Goal: Book appointment/travel/reservation

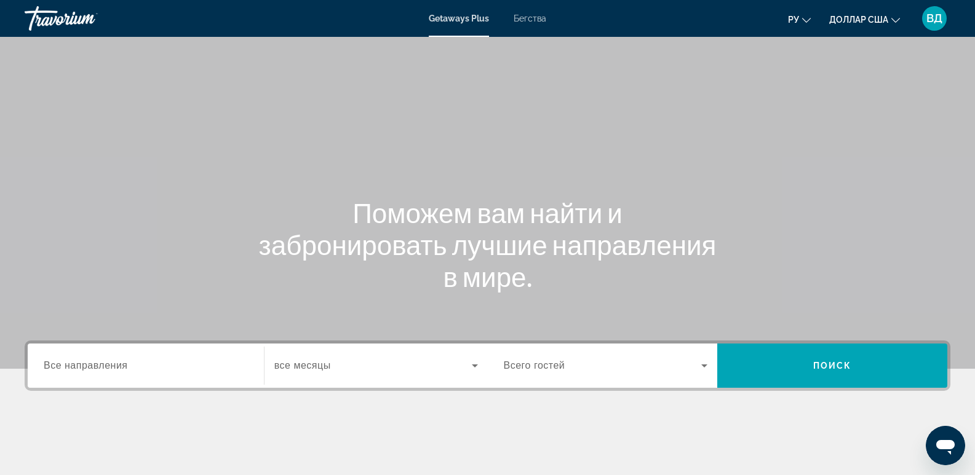
click at [154, 373] on div "Виджет поиска" at bounding box center [146, 366] width 204 height 35
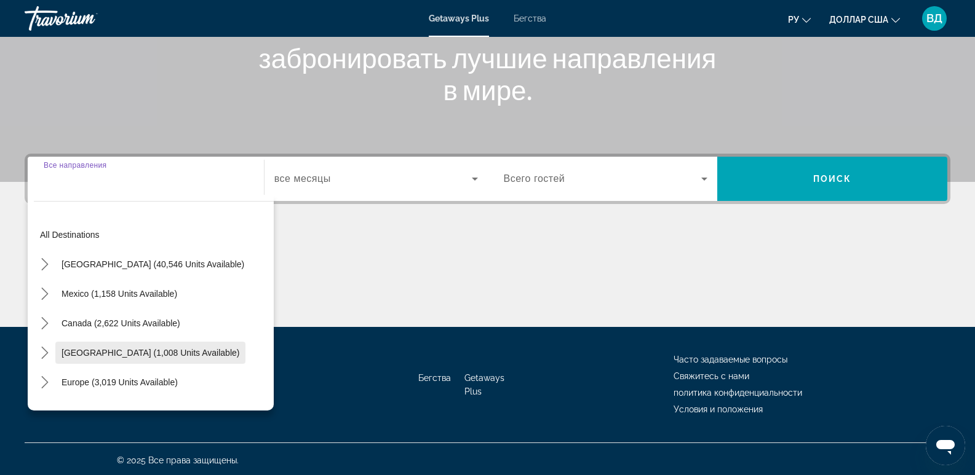
scroll to position [189, 0]
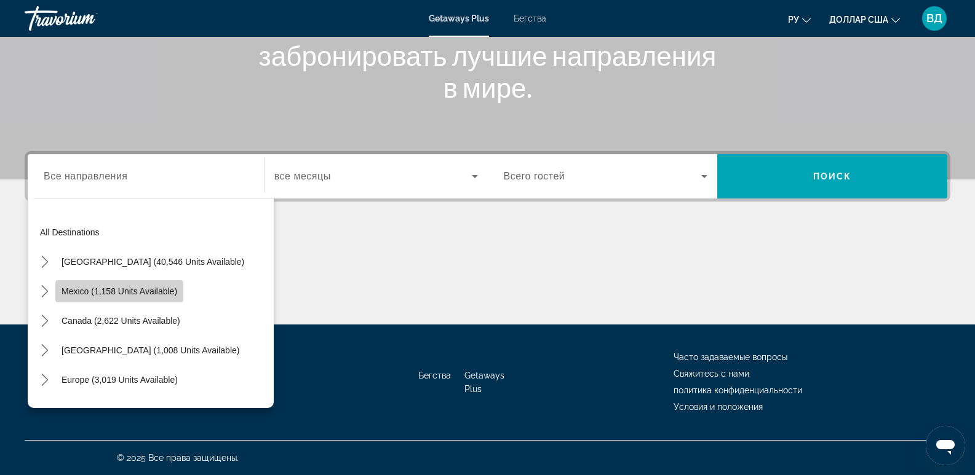
click at [78, 294] on span "Mexico (1,158 units available)" at bounding box center [120, 292] width 116 height 10
type input "**********"
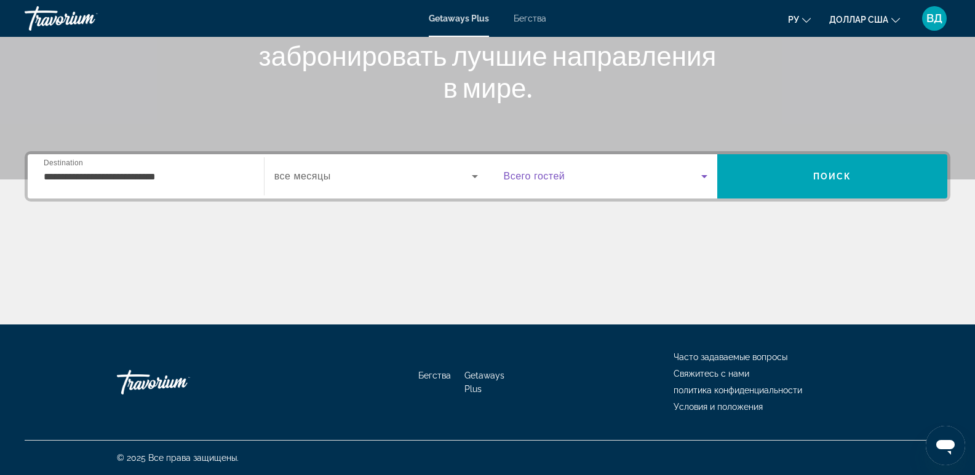
click at [696, 174] on span "Виджет поиска" at bounding box center [603, 176] width 198 height 15
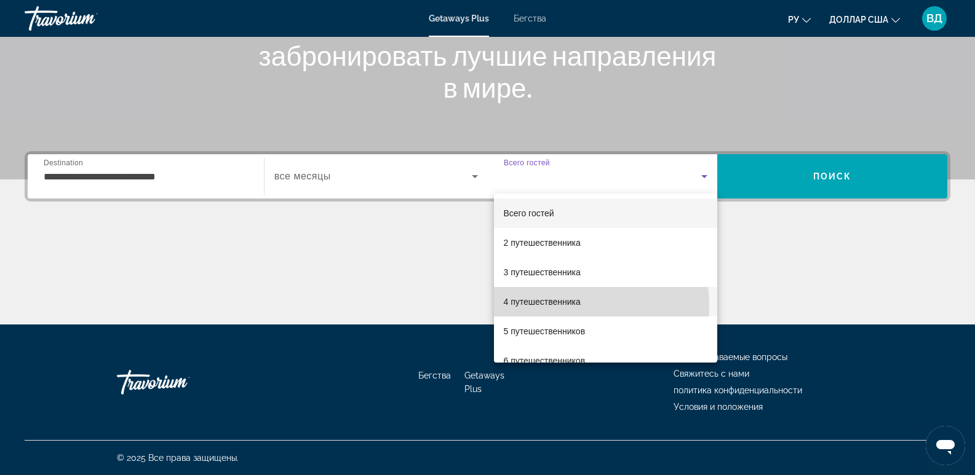
click at [568, 306] on font "4 путешественника" at bounding box center [542, 302] width 77 height 10
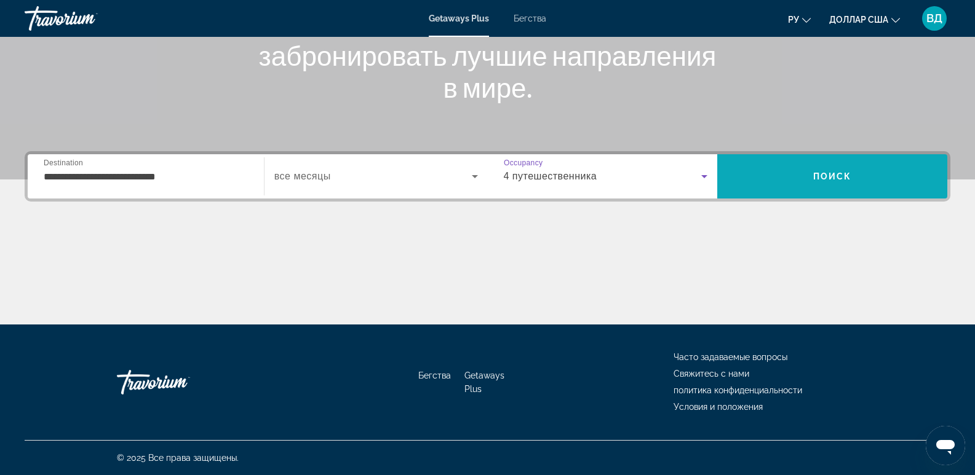
click at [823, 177] on span "Поиск" at bounding box center [832, 177] width 39 height 10
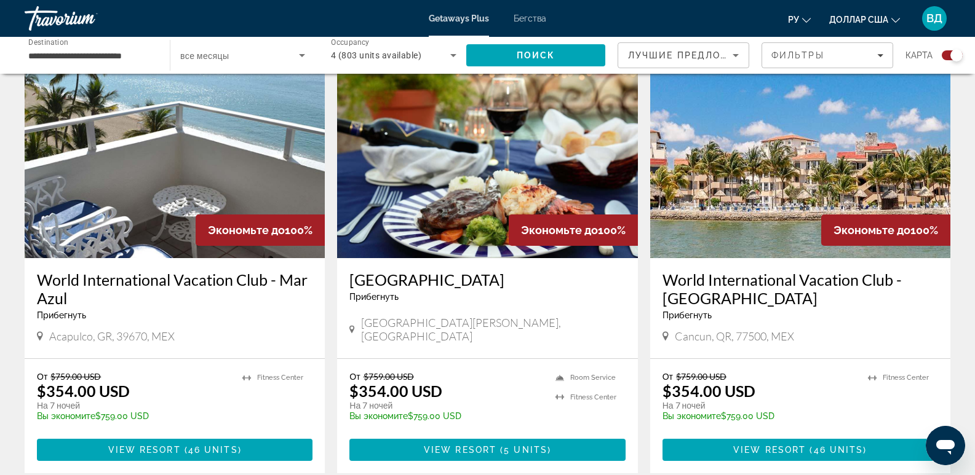
scroll to position [1292, 0]
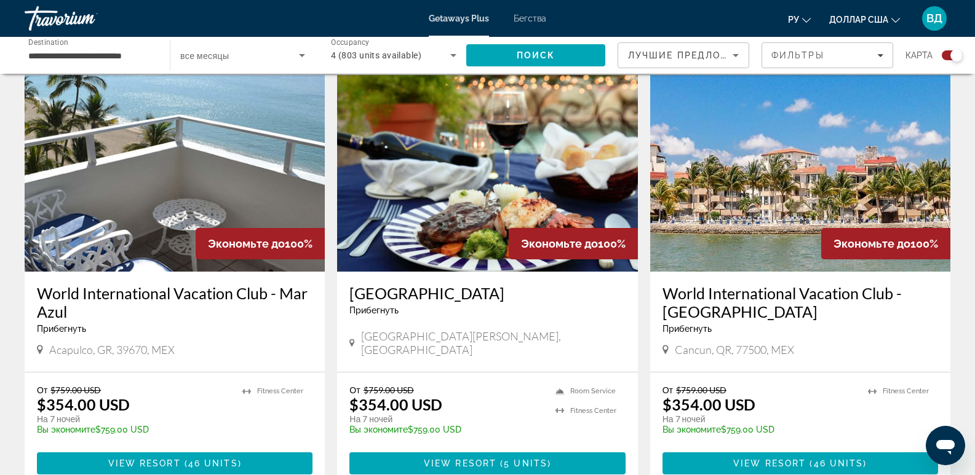
click at [788, 165] on img "Основное содержание" at bounding box center [800, 173] width 300 height 197
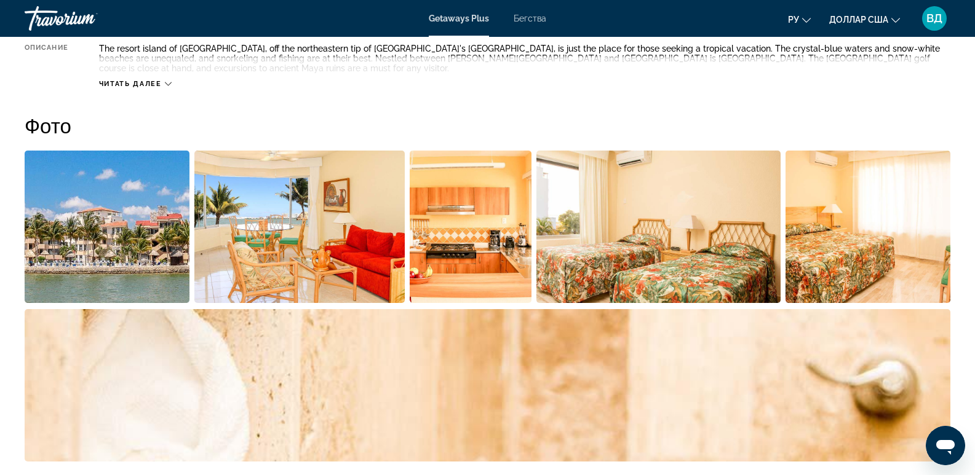
scroll to position [492, 0]
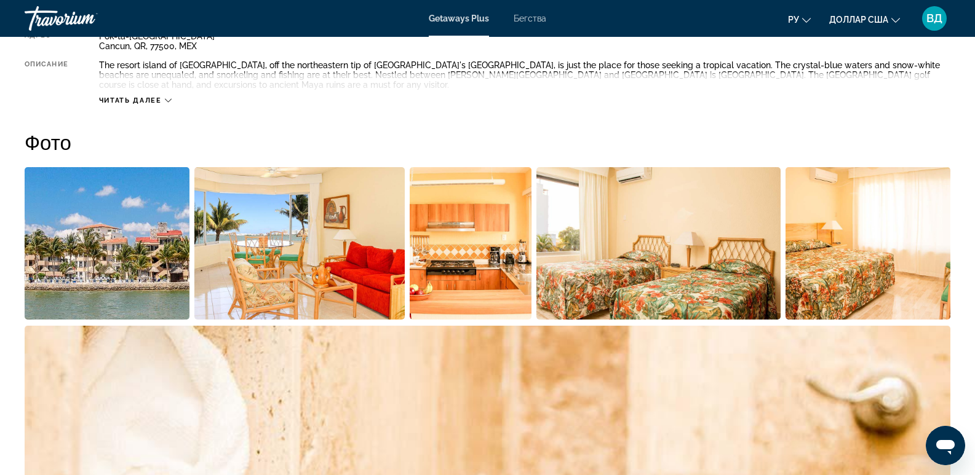
click at [134, 261] on img "Open full-screen image slider" at bounding box center [107, 243] width 165 height 153
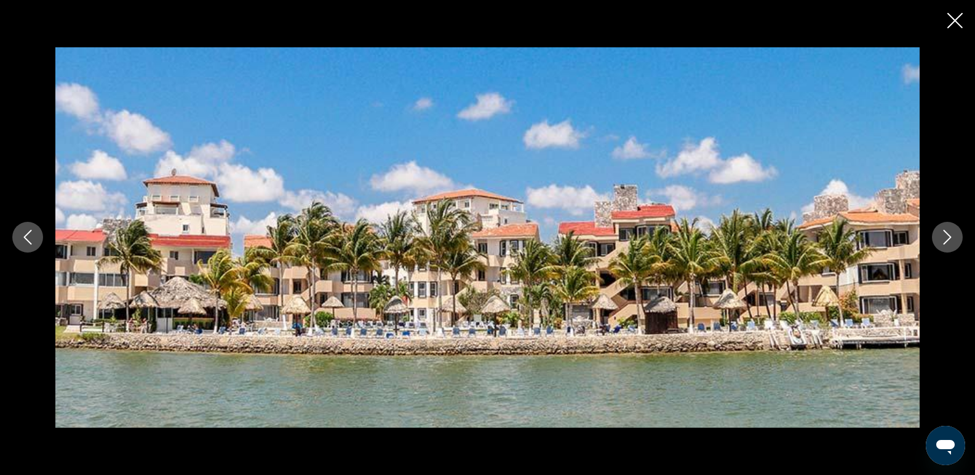
click at [948, 230] on icon "Next image" at bounding box center [947, 237] width 15 height 15
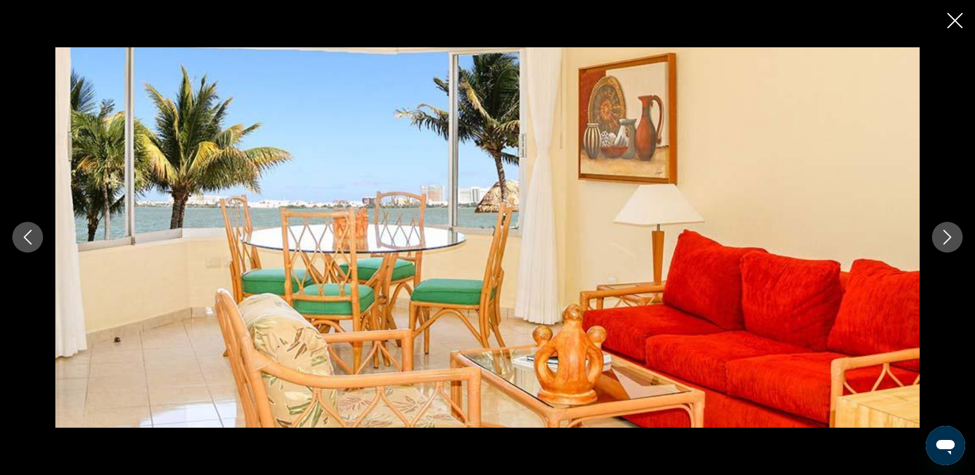
click at [948, 230] on icon "Next image" at bounding box center [947, 237] width 15 height 15
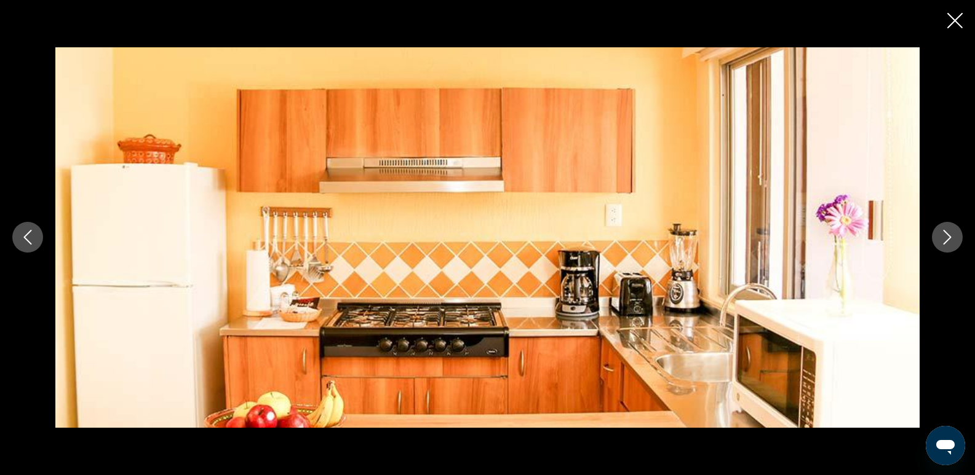
click at [948, 230] on icon "Next image" at bounding box center [947, 237] width 15 height 15
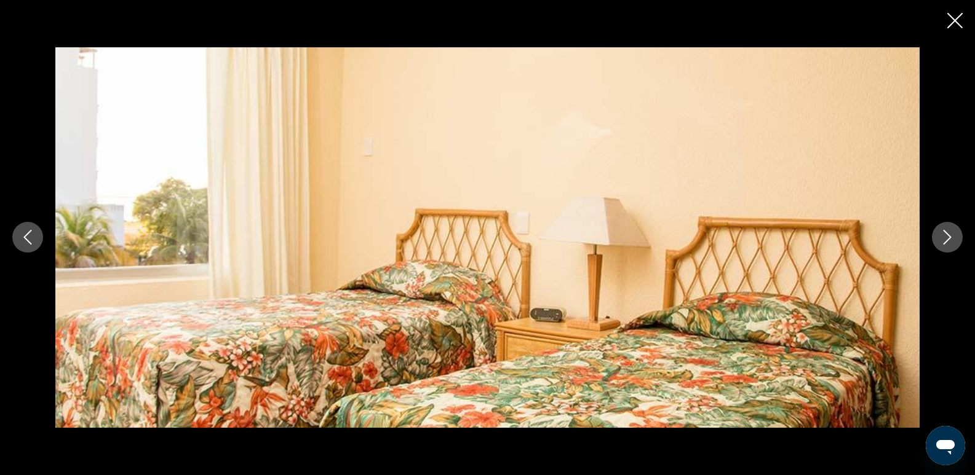
click at [948, 230] on icon "Next image" at bounding box center [947, 237] width 15 height 15
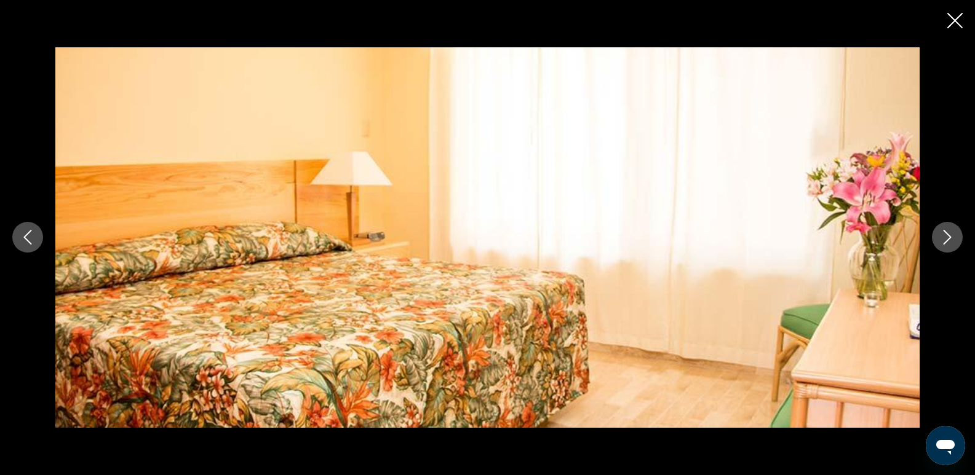
click at [948, 230] on icon "Next image" at bounding box center [947, 237] width 15 height 15
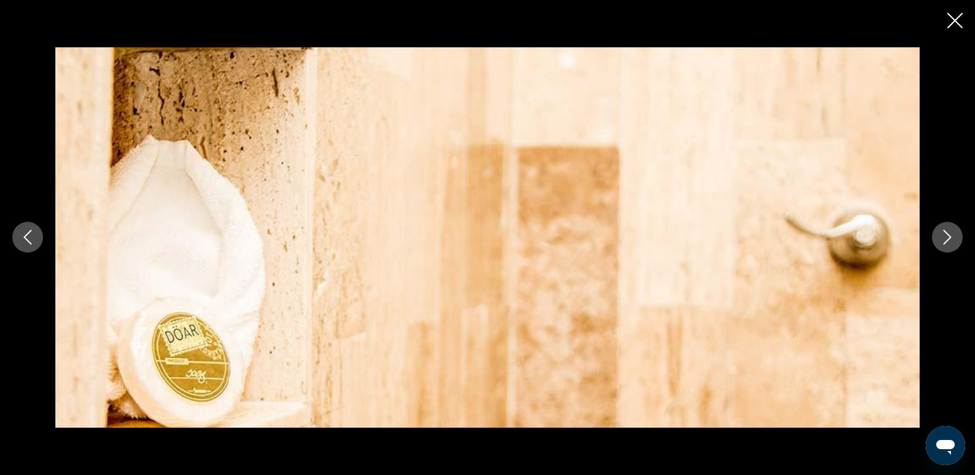
click at [948, 230] on icon "Next image" at bounding box center [947, 237] width 15 height 15
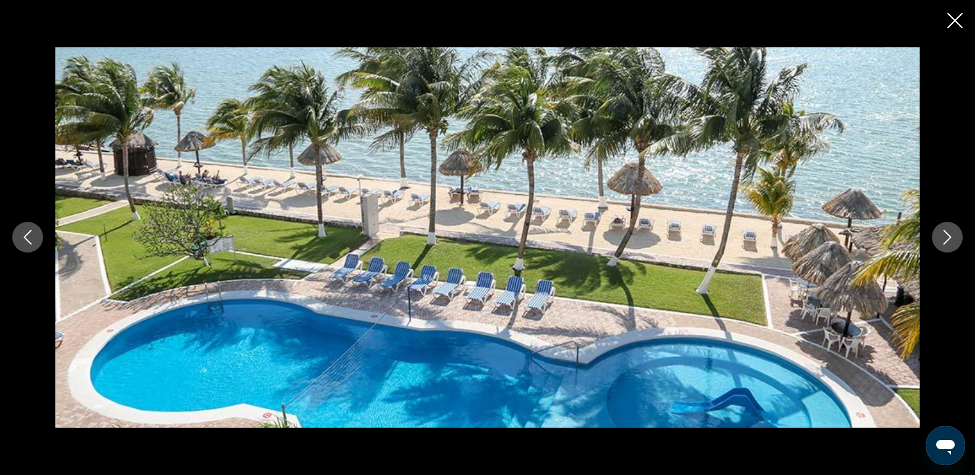
click at [948, 230] on icon "Next image" at bounding box center [947, 237] width 15 height 15
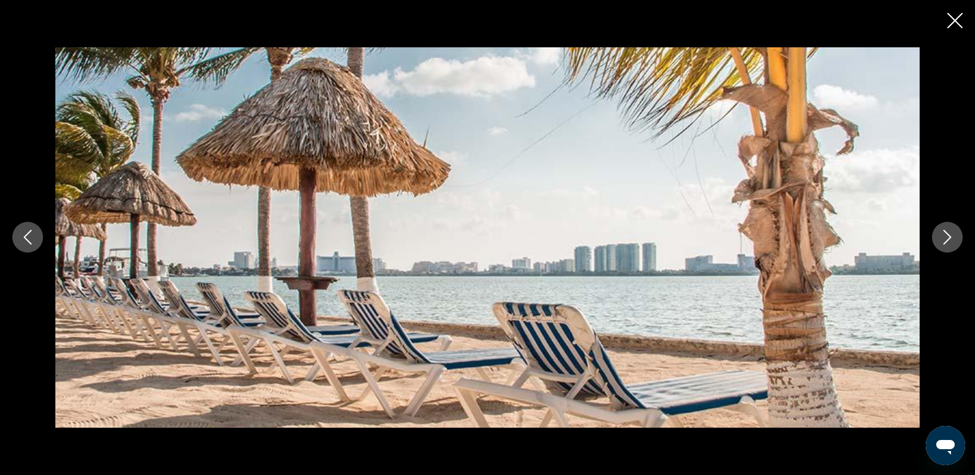
click at [949, 231] on icon "Next image" at bounding box center [947, 237] width 15 height 15
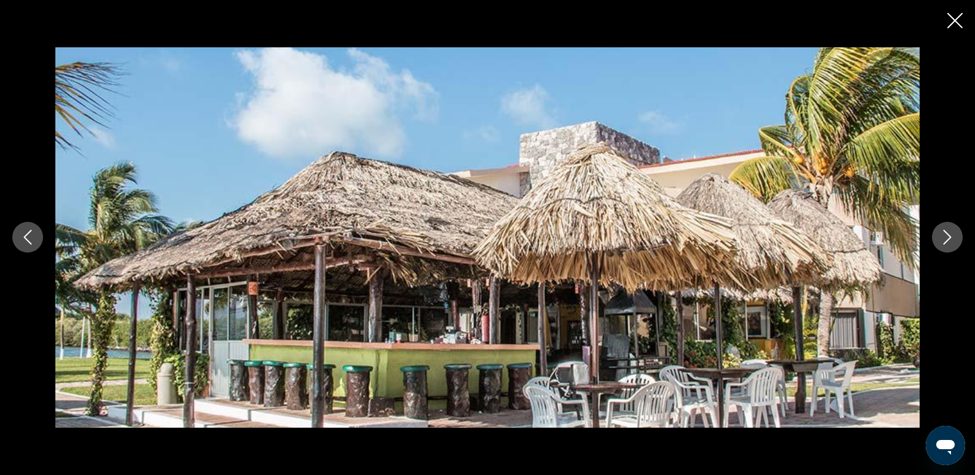
click at [949, 231] on icon "Next image" at bounding box center [947, 237] width 15 height 15
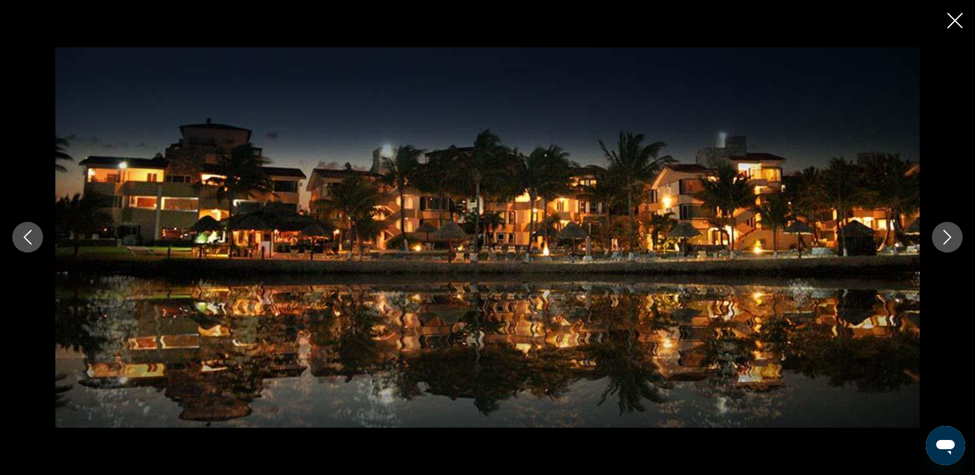
click at [951, 236] on icon "Next image" at bounding box center [947, 237] width 15 height 15
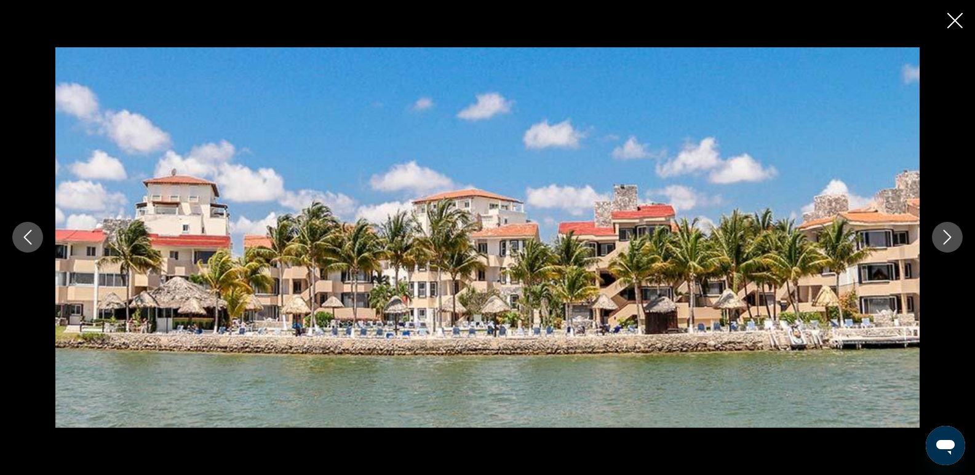
click at [950, 241] on icon "Next image" at bounding box center [947, 237] width 15 height 15
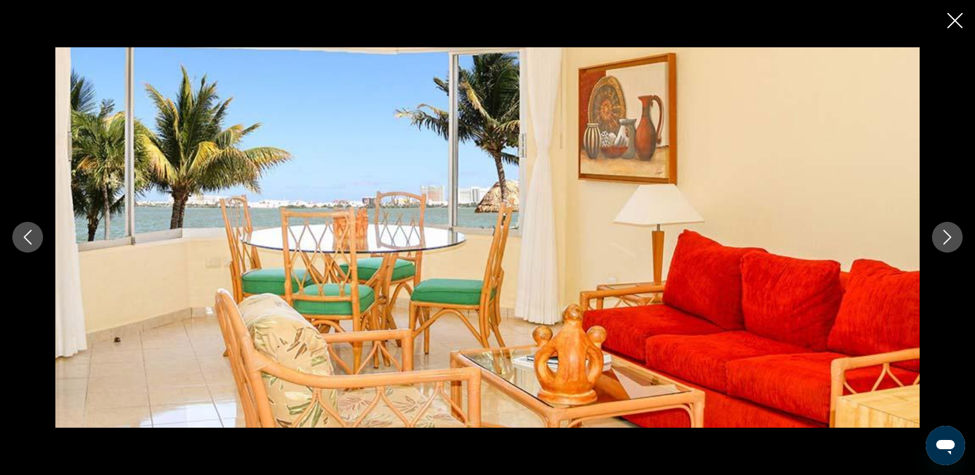
click at [954, 23] on icon "Close slideshow" at bounding box center [954, 20] width 15 height 15
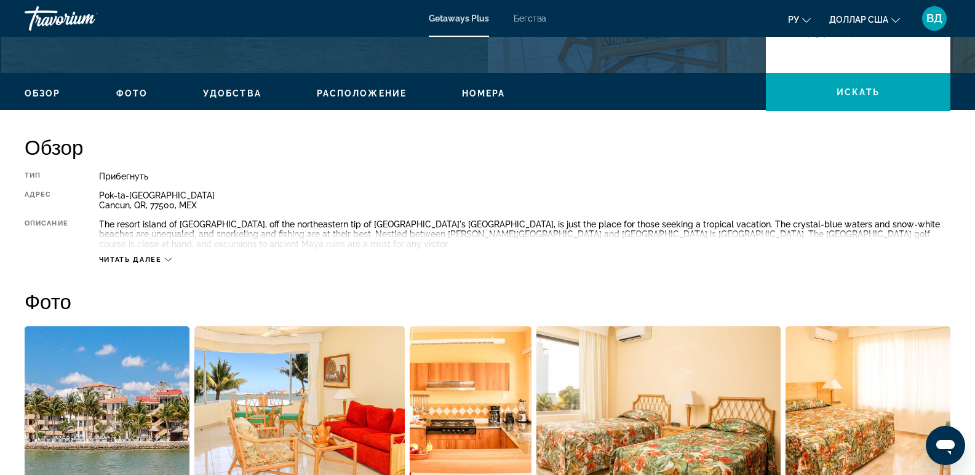
scroll to position [246, 0]
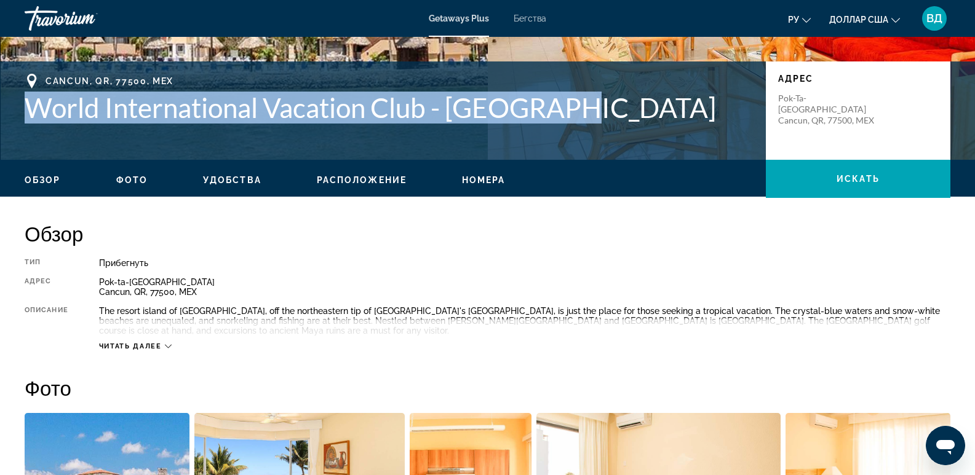
drag, startPoint x: 23, startPoint y: 100, endPoint x: 524, endPoint y: 121, distance: 501.1
click at [605, 124] on div "Cancun, QR, 77500, MEX World International Vacation Club - [GEOGRAPHIC_DATA], M…" at bounding box center [487, 111] width 975 height 74
copy h1 "World International Vacation Club - [GEOGRAPHIC_DATA]"
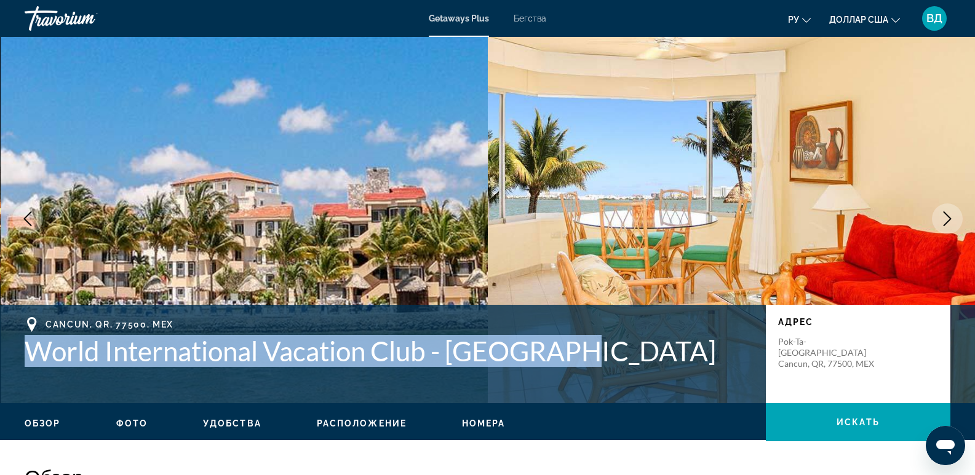
scroll to position [0, 0]
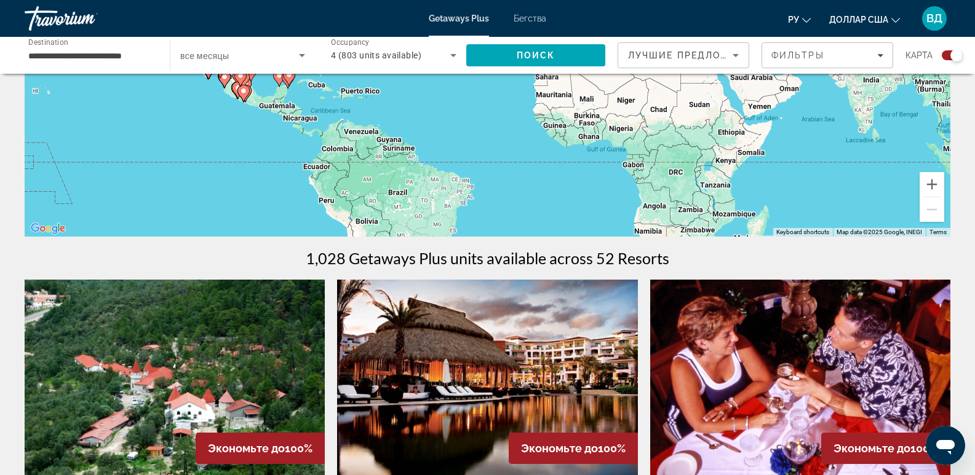
scroll to position [369, 0]
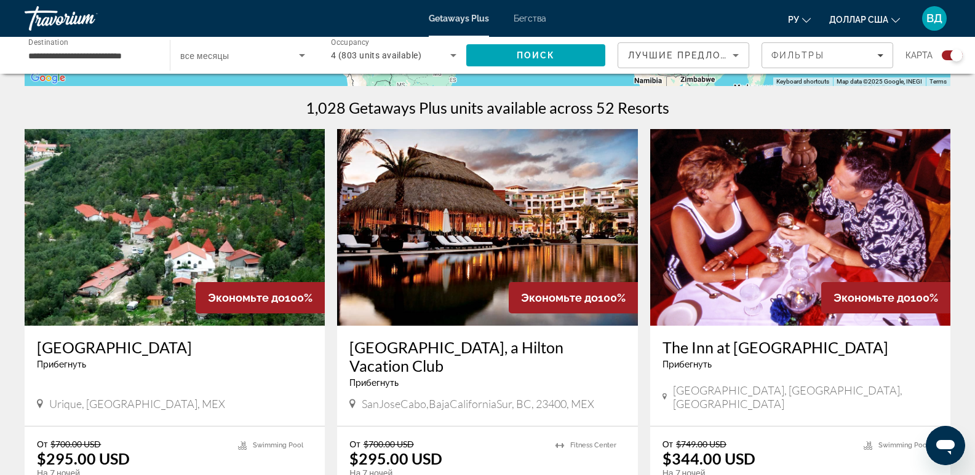
click at [432, 340] on h3 "[GEOGRAPHIC_DATA], a Hilton Vacation Club" at bounding box center [487, 356] width 276 height 37
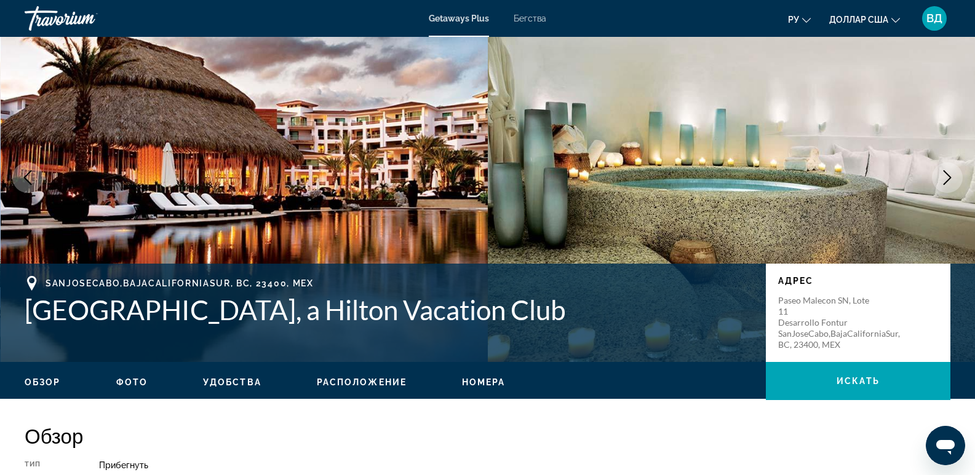
scroll to position [62, 0]
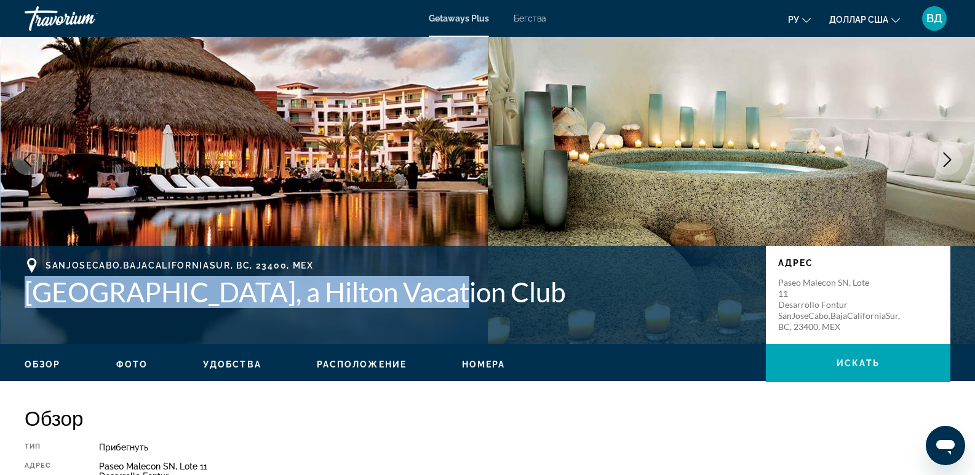
drag, startPoint x: 24, startPoint y: 281, endPoint x: 440, endPoint y: 306, distance: 416.5
click at [440, 306] on div "SanJoseCabo,BajaCaliforniaSur, [GEOGRAPHIC_DATA], 23400, [GEOGRAPHIC_DATA], a H…" at bounding box center [487, 295] width 975 height 74
copy h1 "[GEOGRAPHIC_DATA], a Hilton Vacation Club"
